Goal: Navigation & Orientation: Find specific page/section

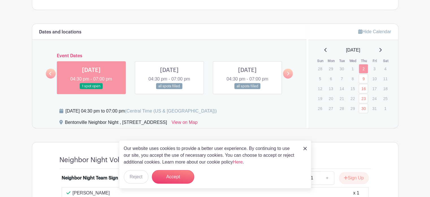
scroll to position [311, 0]
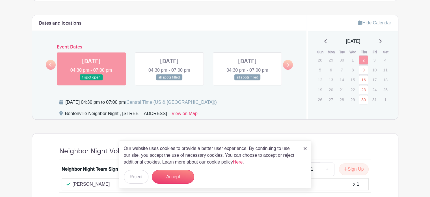
click at [288, 63] on icon at bounding box center [288, 65] width 2 height 4
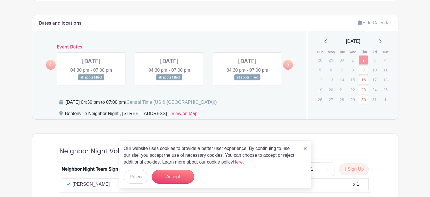
click at [288, 63] on icon at bounding box center [288, 65] width 2 height 4
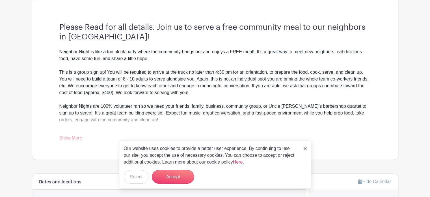
scroll to position [85, 0]
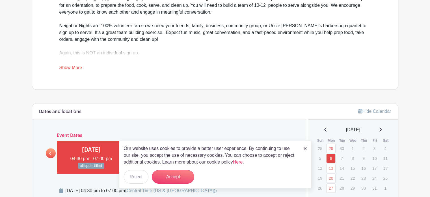
scroll to position [283, 0]
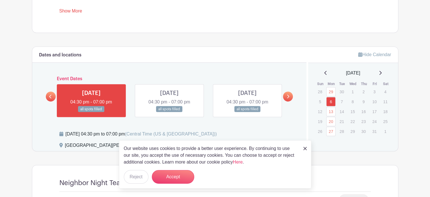
click at [288, 95] on icon at bounding box center [288, 96] width 2 height 4
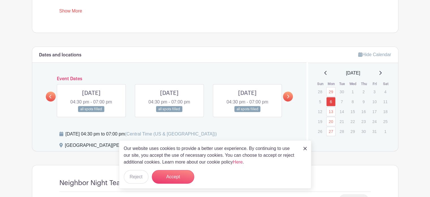
click at [288, 95] on icon at bounding box center [288, 96] width 2 height 4
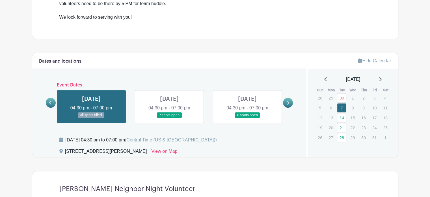
scroll to position [255, 0]
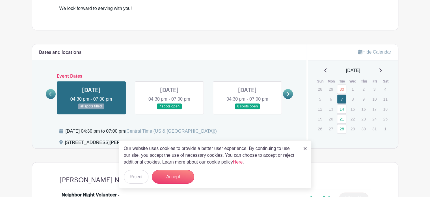
click at [290, 94] on link at bounding box center [288, 94] width 10 height 10
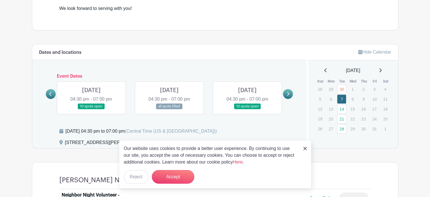
click at [50, 94] on icon at bounding box center [50, 94] width 3 height 4
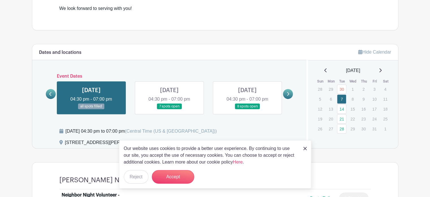
click at [51, 93] on icon at bounding box center [50, 94] width 3 height 4
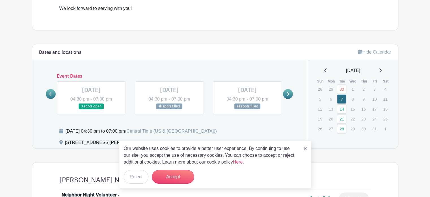
click at [289, 94] on icon at bounding box center [288, 94] width 2 height 4
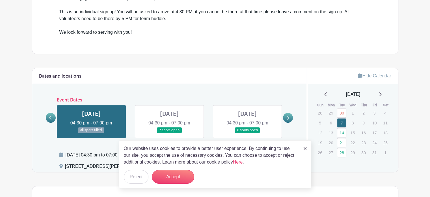
scroll to position [198, 0]
